Goal: Task Accomplishment & Management: Use online tool/utility

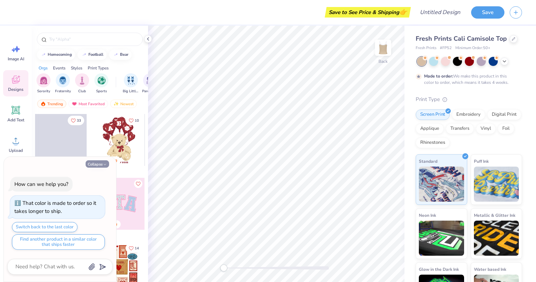
click at [99, 165] on button "Collapse" at bounding box center [97, 163] width 23 height 7
type textarea "x"
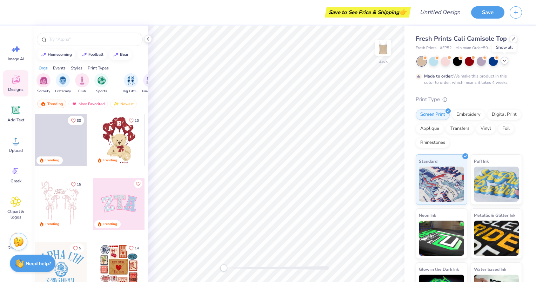
click at [503, 61] on icon at bounding box center [504, 61] width 6 height 6
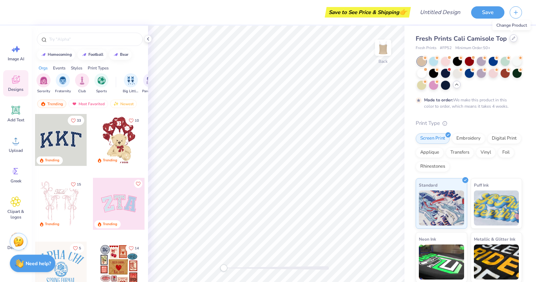
click at [512, 39] on icon at bounding box center [513, 38] width 3 height 3
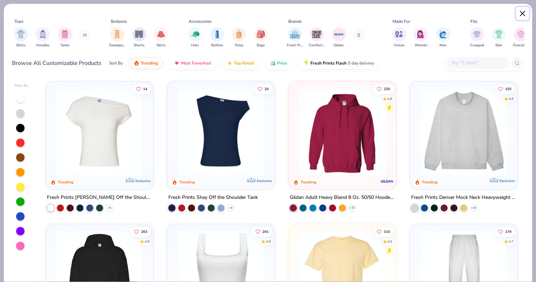
click at [522, 12] on button "Close" at bounding box center [522, 13] width 13 height 13
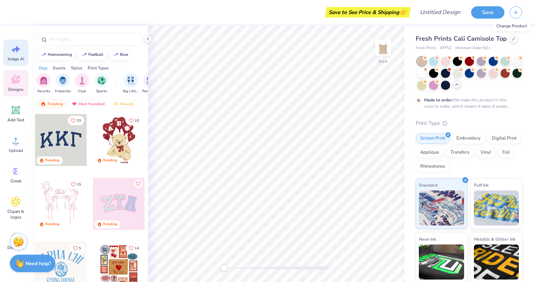
click at [16, 48] on icon at bounding box center [17, 49] width 6 height 6
